Goal: Find specific page/section: Find specific page/section

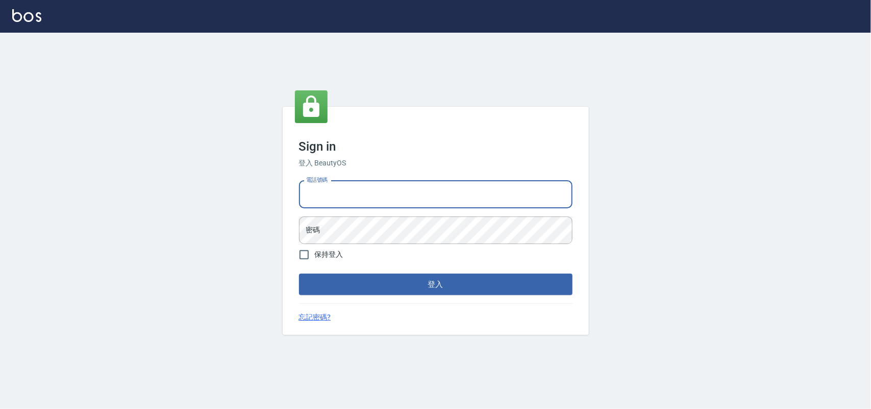
type input "0985335300"
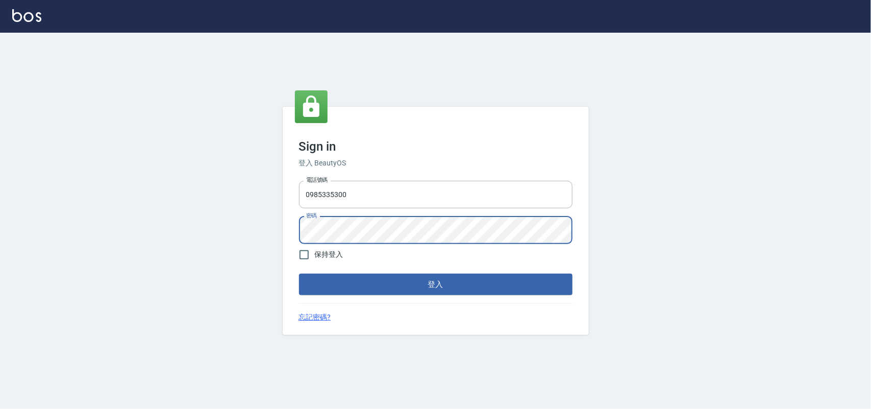
click at [299, 273] on button "登入" at bounding box center [435, 283] width 273 height 21
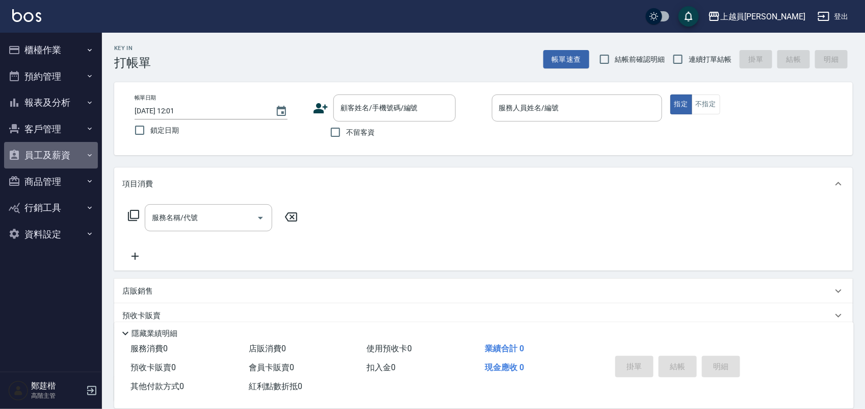
click at [62, 150] on button "員工及薪資" at bounding box center [51, 155] width 94 height 27
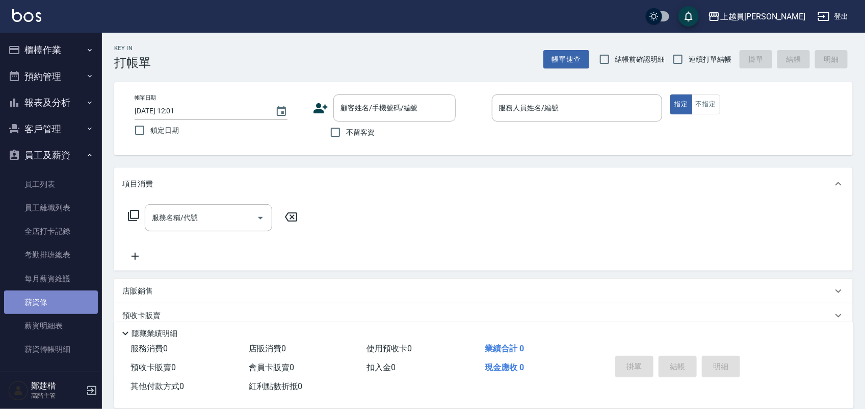
click at [87, 303] on link "薪資條" at bounding box center [51, 301] width 94 height 23
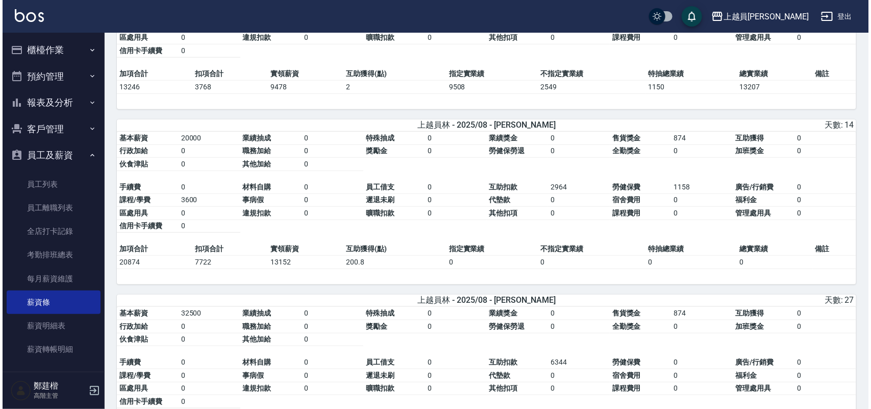
scroll to position [319, 0]
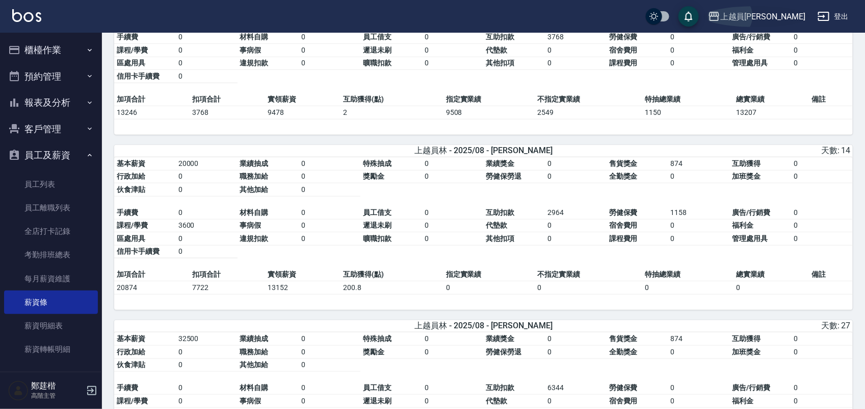
click at [800, 21] on div "上越員[PERSON_NAME]" at bounding box center [763, 16] width 85 height 13
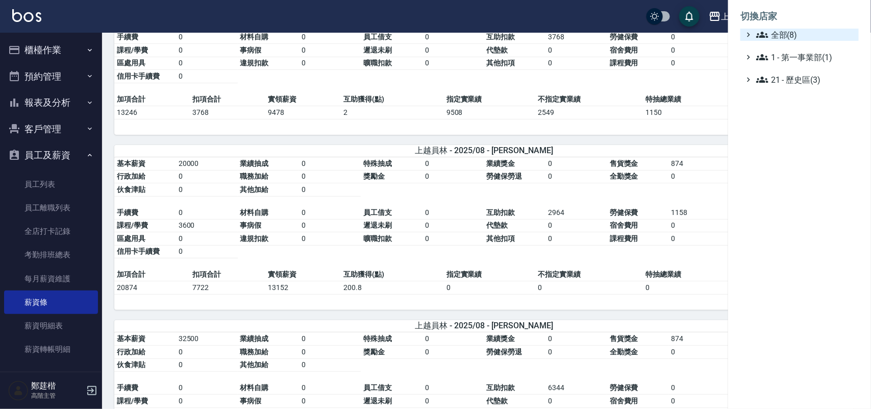
click at [777, 36] on span "全部(8)" at bounding box center [805, 35] width 98 height 12
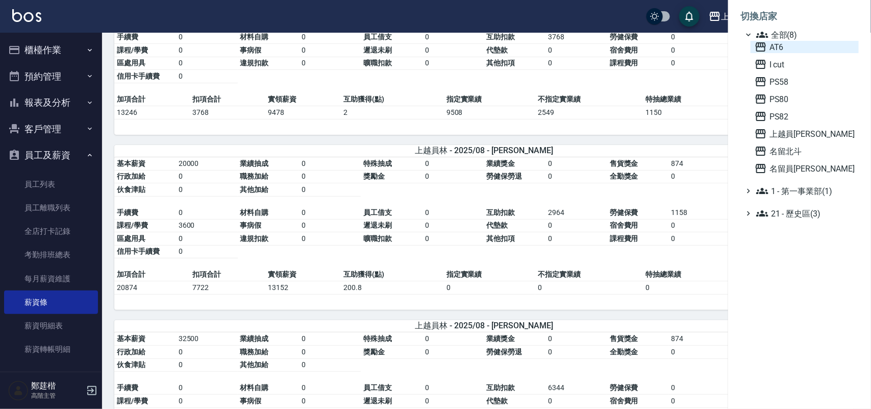
click at [796, 45] on span "AT6" at bounding box center [804, 47] width 100 height 12
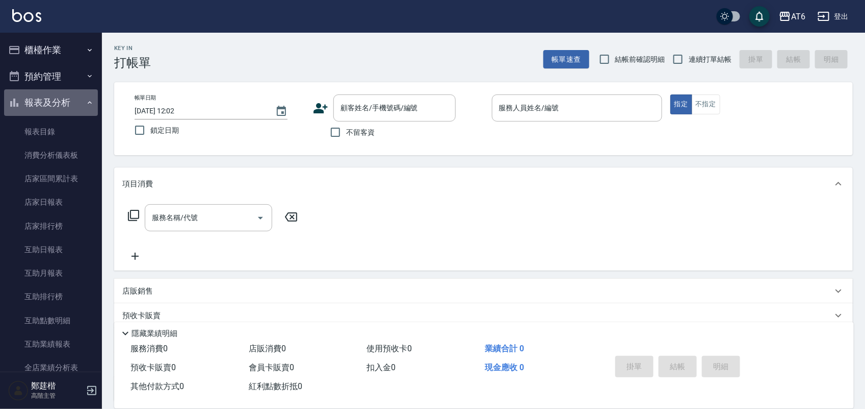
click at [86, 105] on icon "button" at bounding box center [90, 102] width 8 height 8
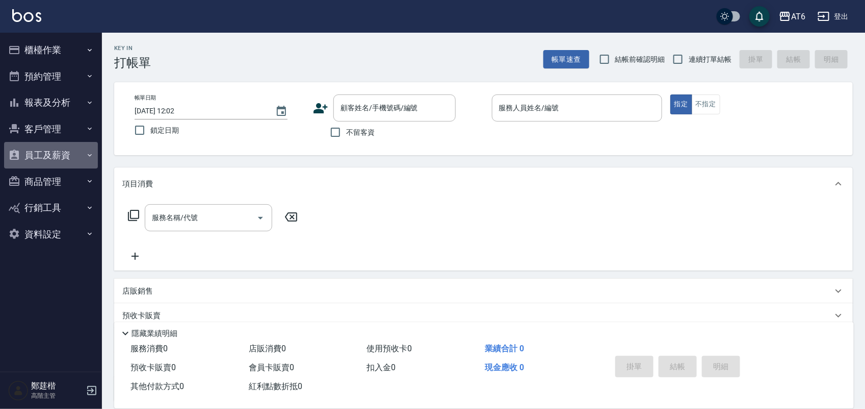
click at [67, 148] on button "員工及薪資" at bounding box center [51, 155] width 94 height 27
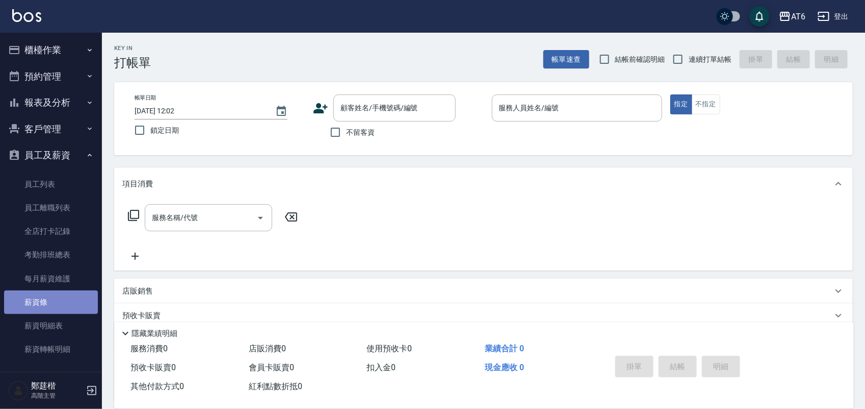
click at [51, 294] on link "薪資條" at bounding box center [51, 301] width 94 height 23
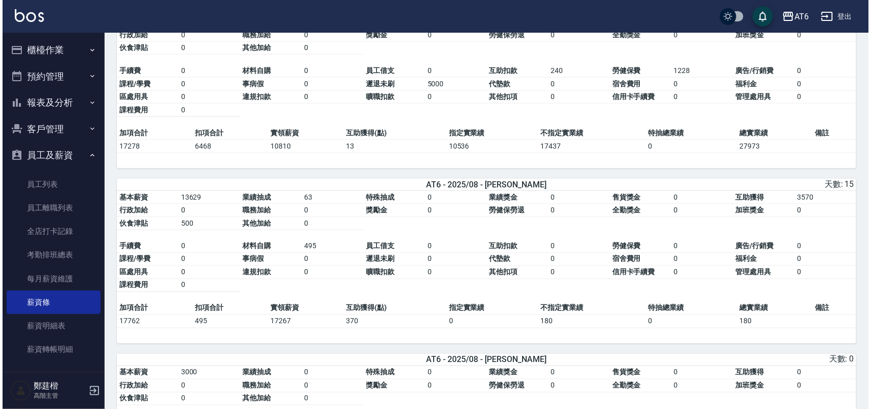
scroll to position [637, 0]
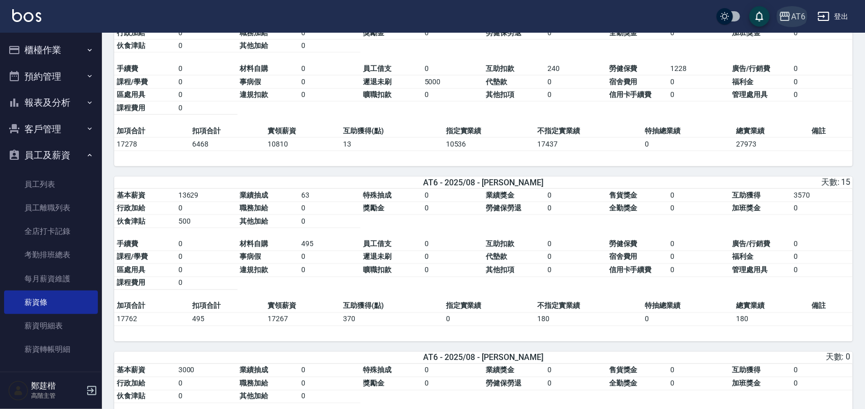
click at [794, 13] on div "AT6" at bounding box center [799, 16] width 14 height 13
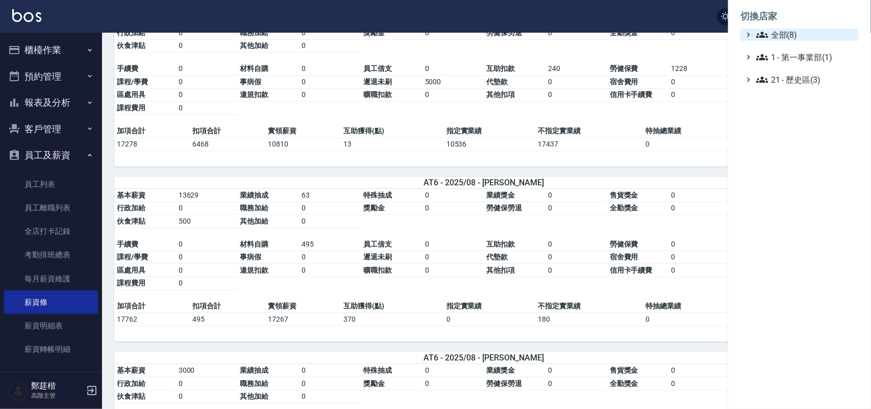
click at [795, 36] on span "全部(8)" at bounding box center [805, 35] width 98 height 12
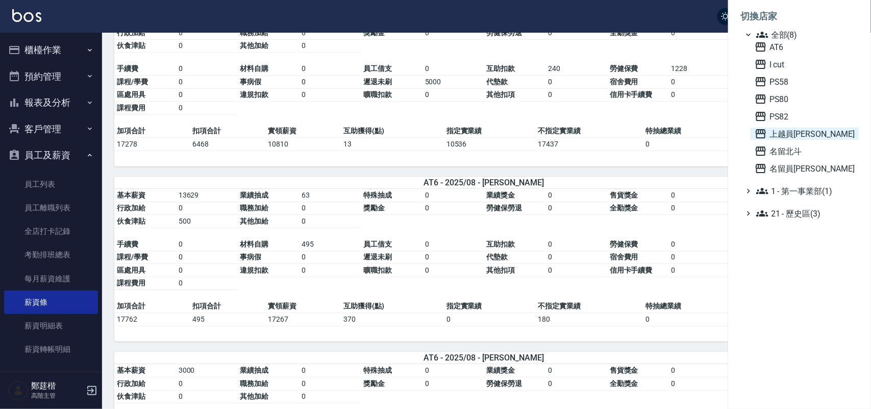
click at [803, 131] on span "上越員[PERSON_NAME]" at bounding box center [804, 133] width 100 height 12
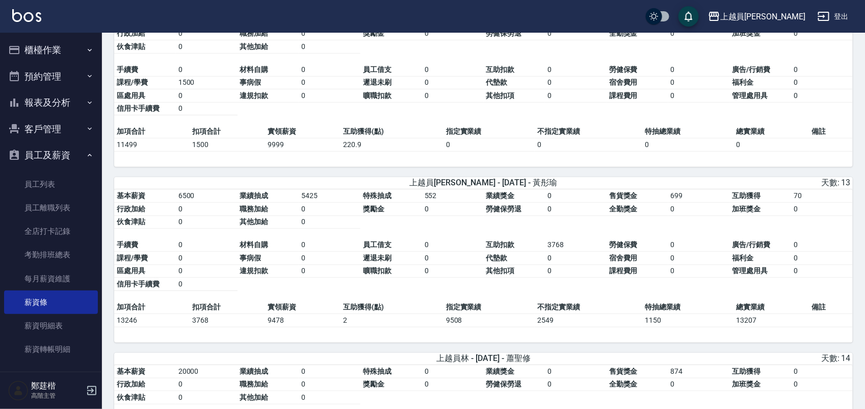
scroll to position [319, 0]
